Goal: Transaction & Acquisition: Book appointment/travel/reservation

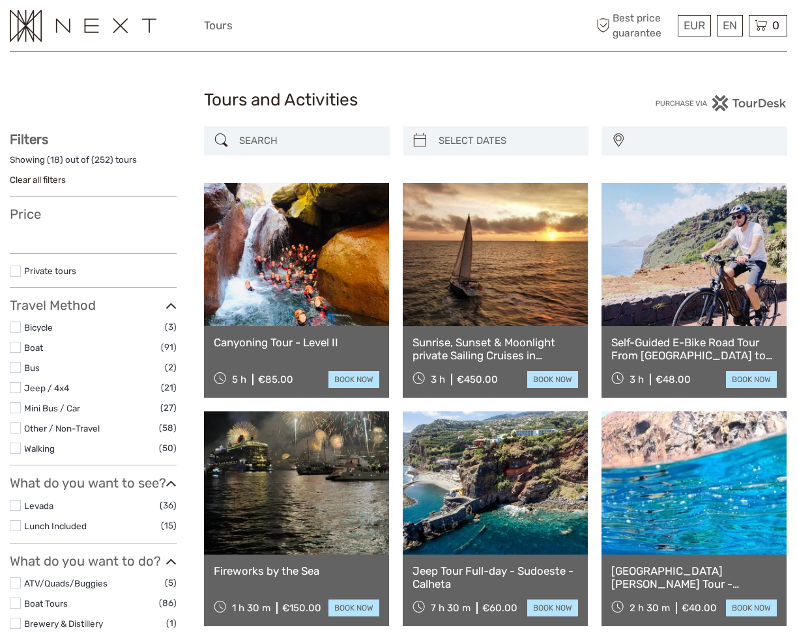
select select
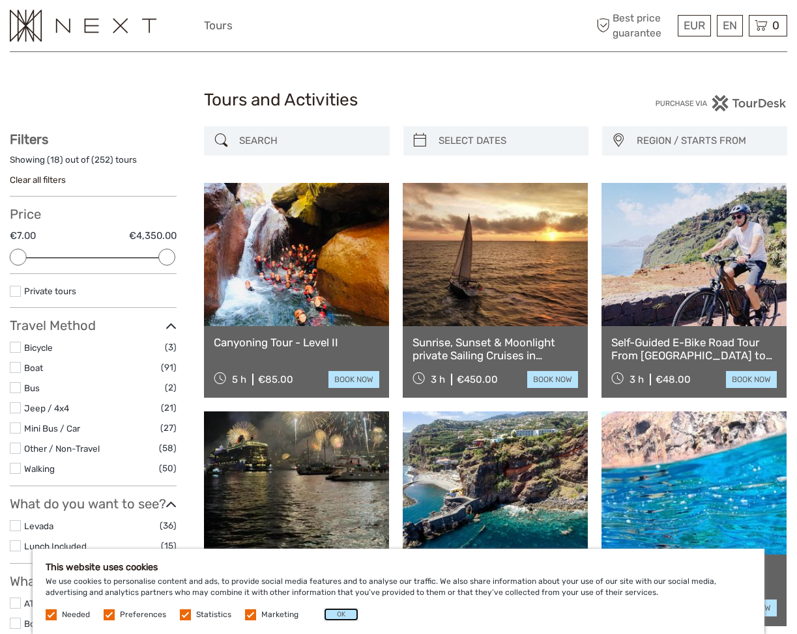
click at [342, 619] on button "OK" at bounding box center [341, 614] width 35 height 13
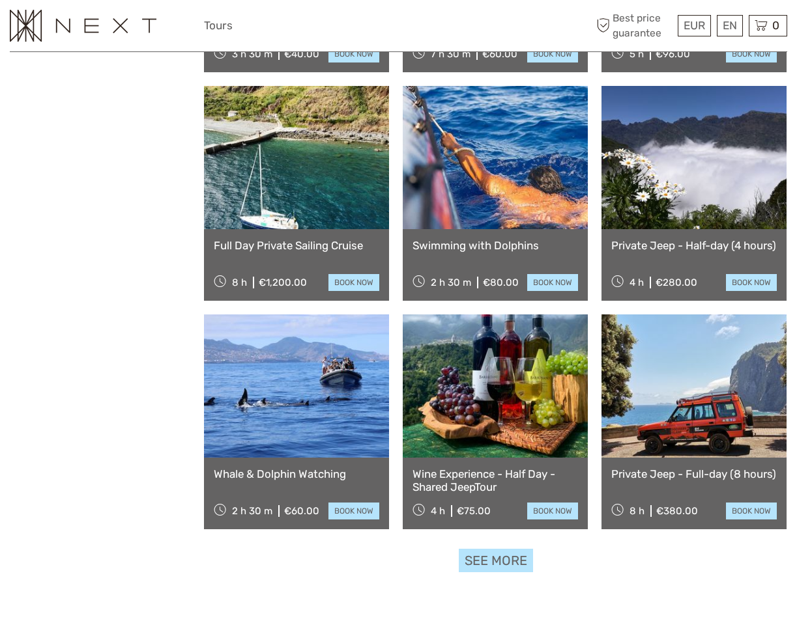
scroll to position [1036, 0]
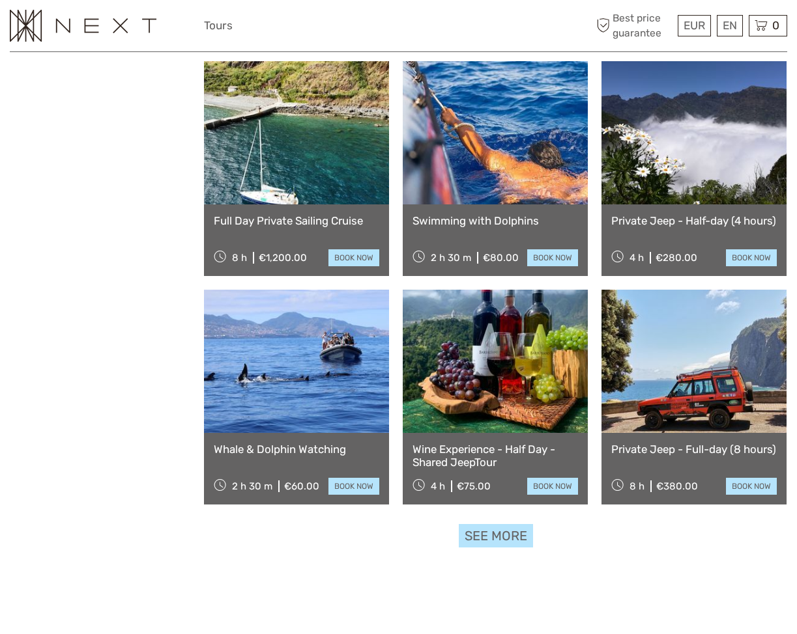
click at [499, 529] on link "See more" at bounding box center [495, 536] width 74 height 24
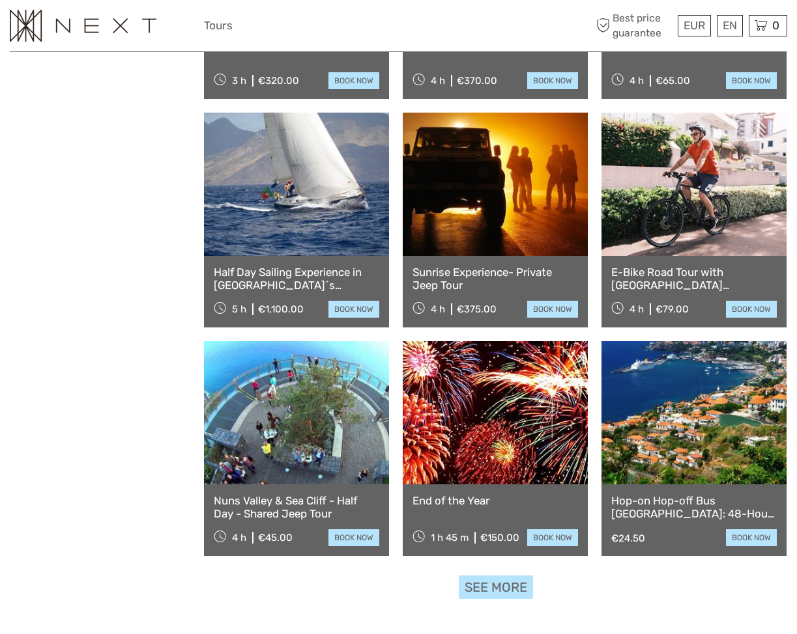
scroll to position [2399, 0]
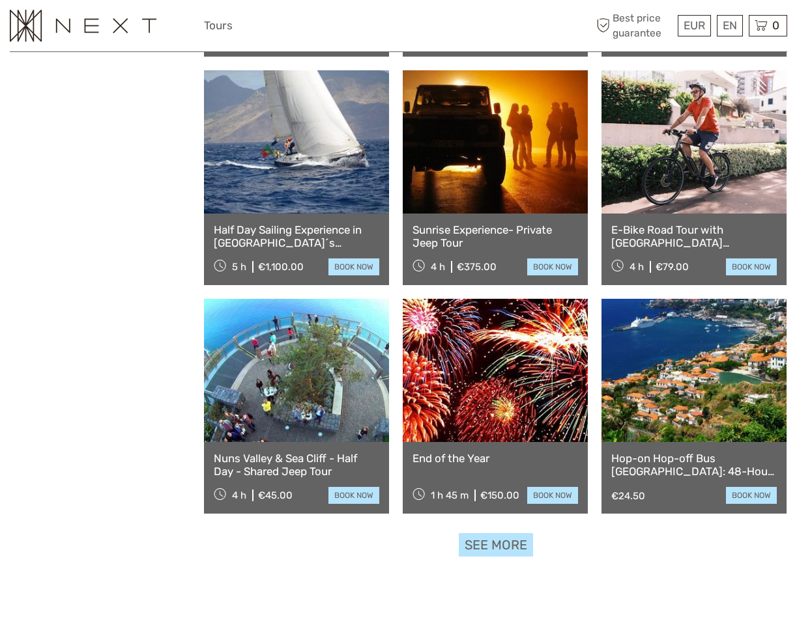
click at [511, 544] on link "See more" at bounding box center [495, 545] width 74 height 24
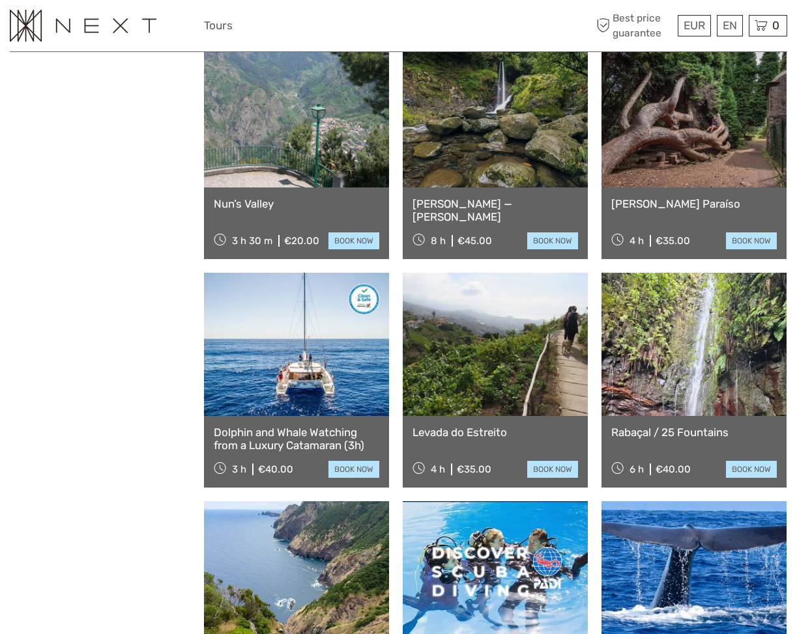
scroll to position [3343, 0]
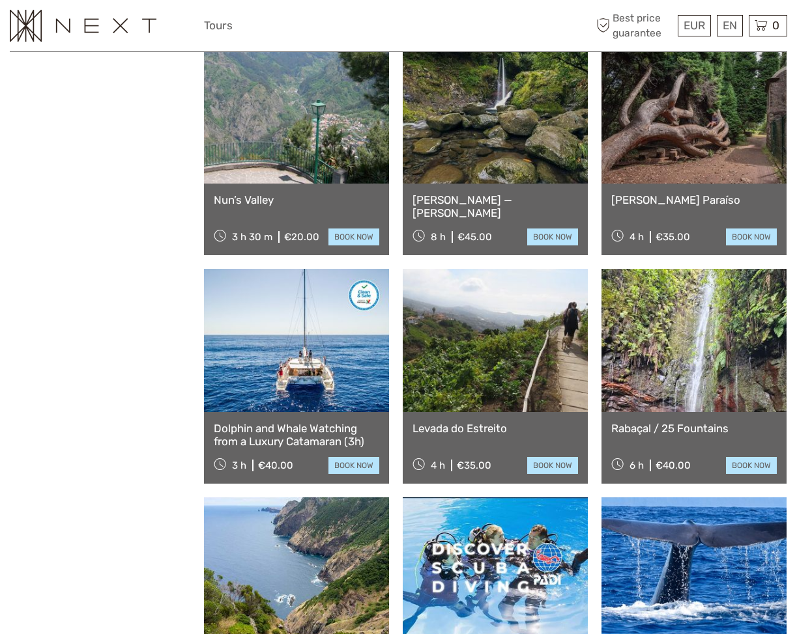
click at [464, 201] on link "[PERSON_NAME] — [PERSON_NAME]" at bounding box center [494, 206] width 165 height 27
